Goal: Transaction & Acquisition: Download file/media

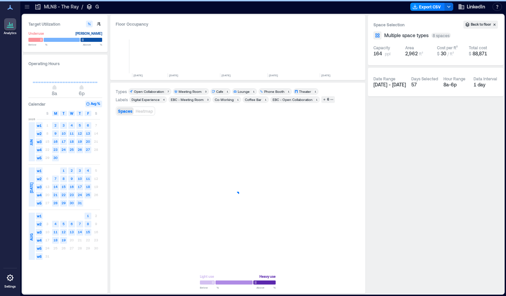
scroll to position [0, 200]
click at [30, 9] on icon at bounding box center [27, 6] width 7 height 7
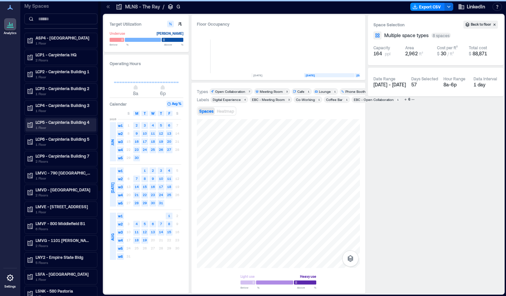
click at [65, 122] on p "LCP5 - Carpinteria Building 4" at bounding box center [63, 122] width 57 height 5
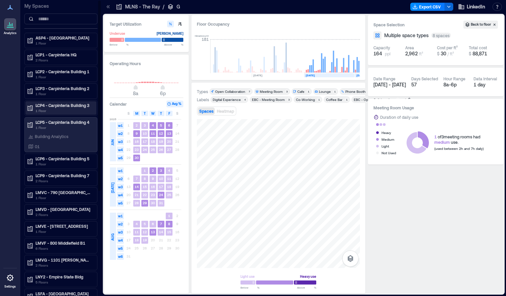
click at [59, 109] on p "1 Floor" at bounding box center [63, 110] width 57 height 5
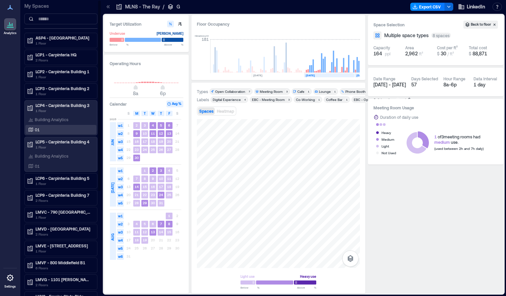
click at [53, 128] on div "01" at bounding box center [60, 129] width 66 height 7
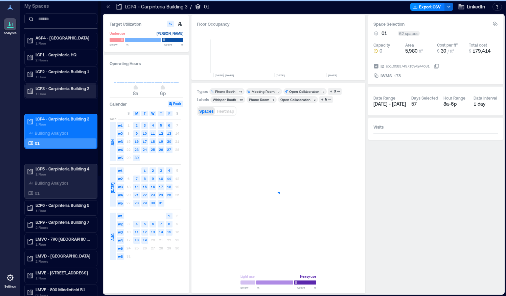
click at [61, 89] on p "LCP3 - Carpinteria Building 2" at bounding box center [63, 88] width 57 height 5
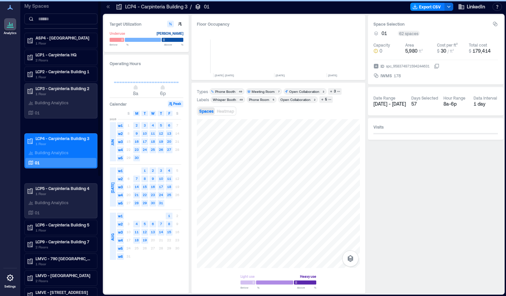
scroll to position [0, 1594]
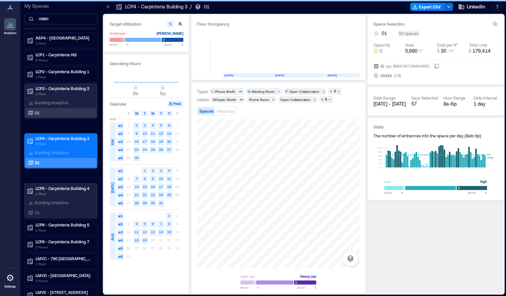
click at [61, 111] on div "01" at bounding box center [60, 113] width 66 height 7
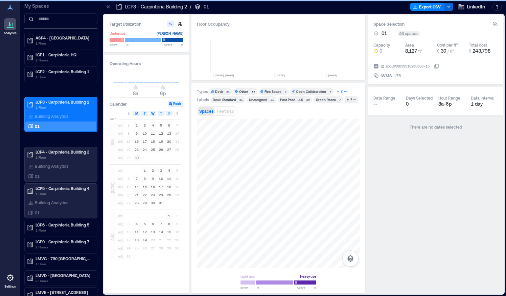
click at [339, 93] on div "2" at bounding box center [341, 92] width 4 height 6
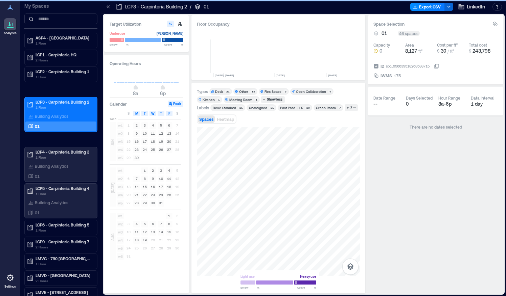
scroll to position [0, 1594]
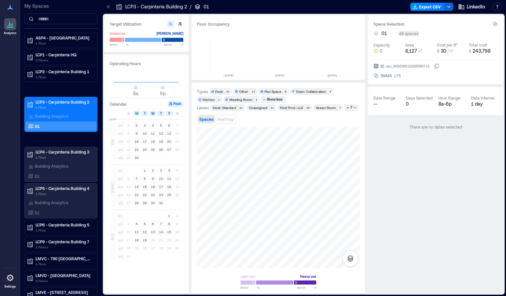
click at [273, 93] on div "Flex Space" at bounding box center [272, 91] width 17 height 5
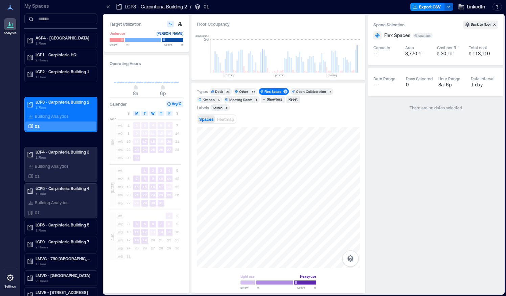
click at [450, 6] on polyline "button" at bounding box center [448, 6] width 3 height 1
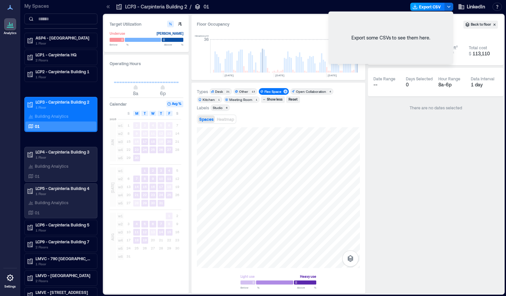
click at [426, 5] on button "Export CSV" at bounding box center [427, 7] width 34 height 8
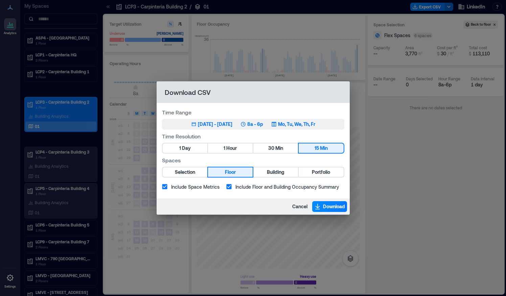
click at [219, 126] on div "[DATE] - [DATE]" at bounding box center [215, 124] width 34 height 7
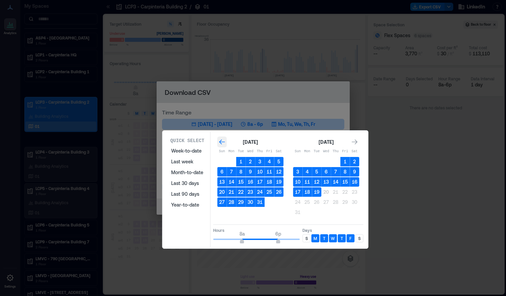
click at [220, 141] on icon "Go to previous month" at bounding box center [222, 142] width 6 height 5
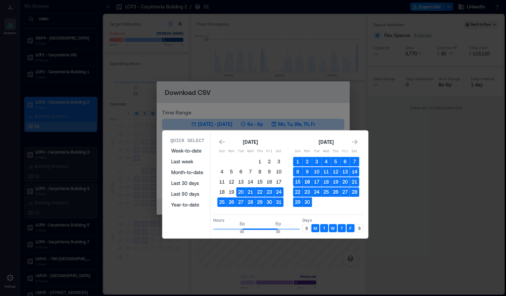
click at [308, 183] on button "16" at bounding box center [306, 181] width 9 height 9
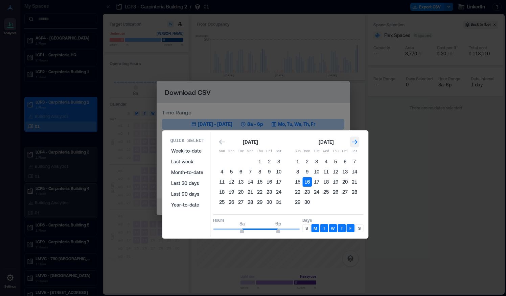
click at [358, 141] on div "Go to next month" at bounding box center [354, 142] width 9 height 11
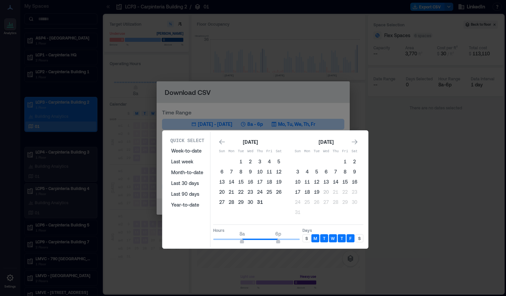
click at [260, 203] on button "31" at bounding box center [259, 202] width 9 height 9
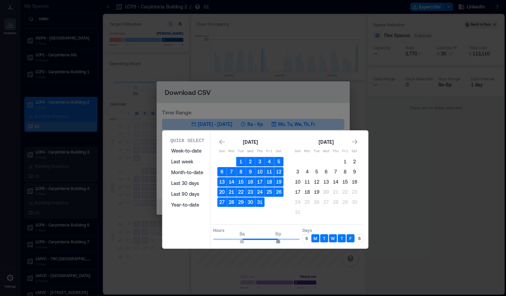
type input "**"
click at [275, 242] on span "5p" at bounding box center [274, 242] width 4 height 3
type input "*"
click at [244, 242] on span "9a" at bounding box center [245, 242] width 4 height 3
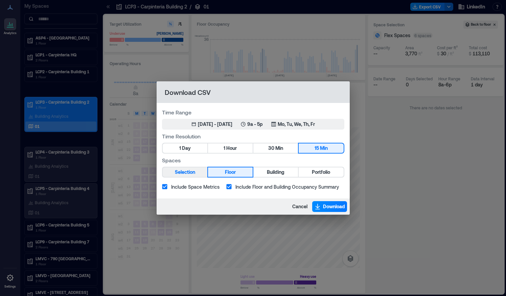
click at [197, 170] on button "Selection" at bounding box center [185, 172] width 45 height 9
click at [193, 150] on button "1 Day" at bounding box center [185, 148] width 45 height 9
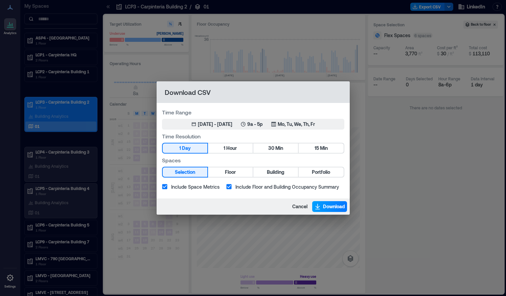
click at [334, 206] on span "Download" at bounding box center [334, 206] width 22 height 7
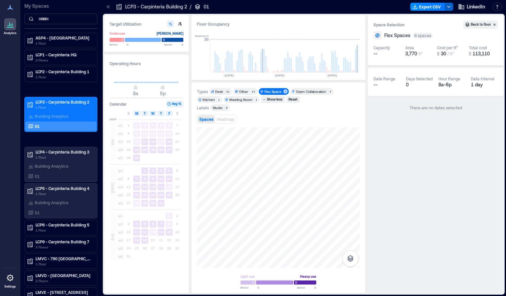
click at [449, 7] on icon "button" at bounding box center [448, 6] width 5 height 5
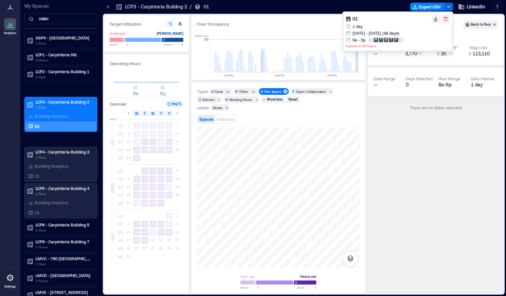
click at [472, 33] on div "Flex Spaces 6 spaces" at bounding box center [435, 35] width 124 height 8
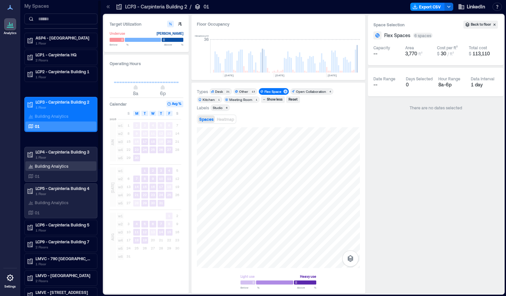
click at [62, 162] on div "Building Analytics" at bounding box center [60, 166] width 71 height 9
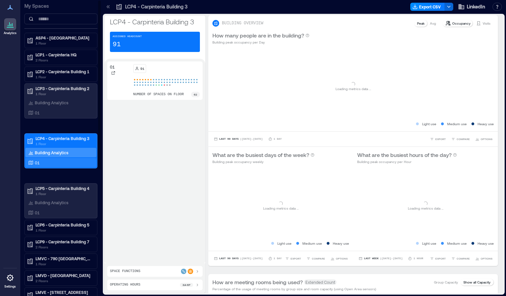
click at [65, 164] on div "01" at bounding box center [60, 163] width 66 height 7
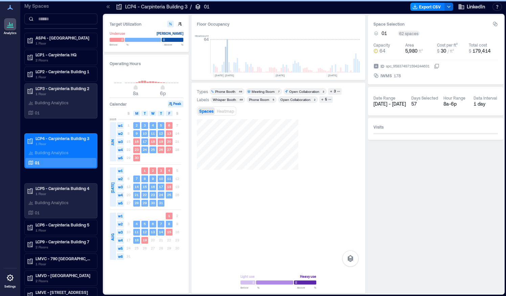
scroll to position [0, 1594]
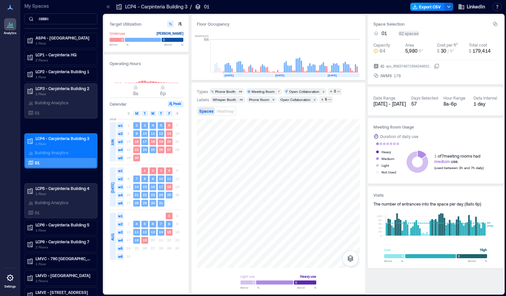
click at [435, 8] on button "Export CSV" at bounding box center [427, 7] width 34 height 8
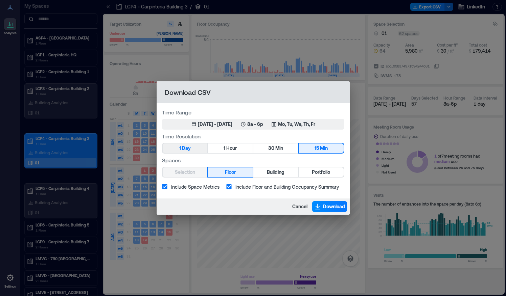
click at [194, 147] on button "1 Day" at bounding box center [185, 148] width 45 height 9
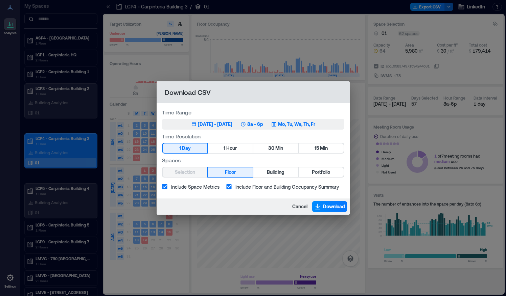
click at [232, 127] on div "[DATE] - [DATE]" at bounding box center [215, 124] width 34 height 7
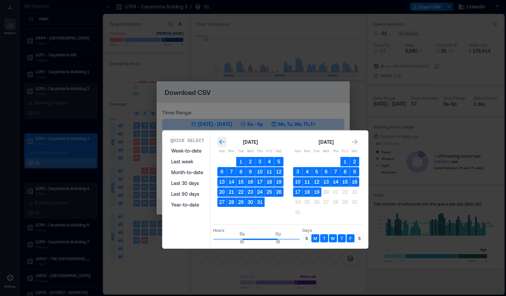
click at [220, 139] on icon "Go to previous month" at bounding box center [221, 142] width 7 height 7
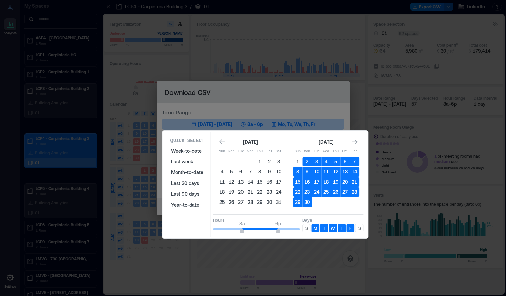
click at [304, 181] on button "16" at bounding box center [306, 181] width 9 height 9
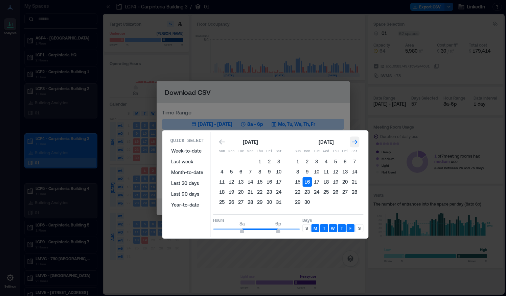
click at [354, 142] on icon "Go to next month" at bounding box center [355, 142] width 6 height 5
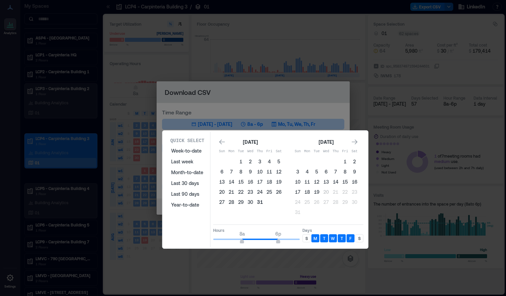
click at [263, 201] on button "31" at bounding box center [259, 202] width 9 height 9
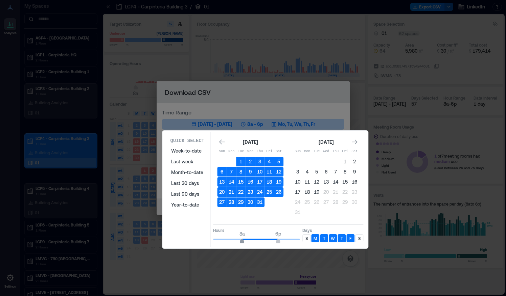
type input "*"
click at [245, 242] on span "9a" at bounding box center [245, 242] width 4 height 3
type input "**"
click at [275, 241] on span "5p" at bounding box center [274, 242] width 4 height 3
click at [286, 216] on div "[DATE] Sun Mon Tue Wed Thu Fri Sat 1 2 3 4 5 6 7 8 9 10 11 12 13 14 15 16 17 18…" at bounding box center [288, 178] width 142 height 80
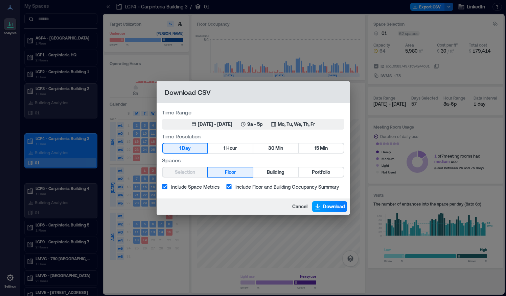
click at [331, 210] on span "Download" at bounding box center [334, 206] width 22 height 7
